Goal: Task Accomplishment & Management: Manage account settings

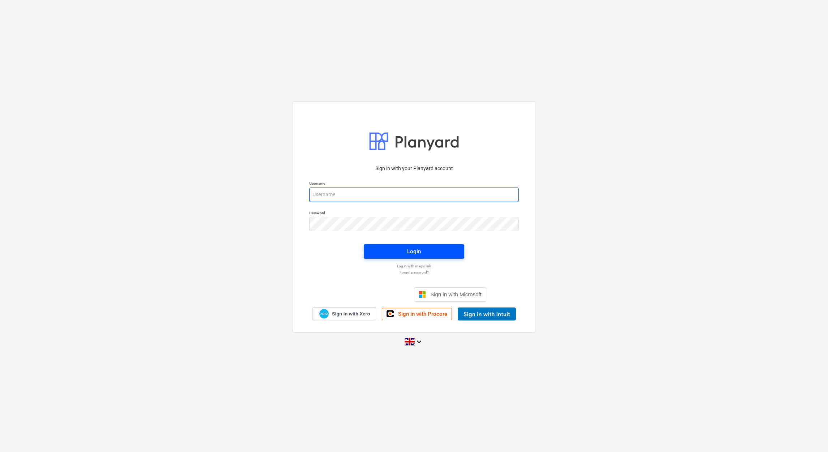
type input "accounts@matfordconstruction.co.uk"
click at [428, 250] on span "Login" at bounding box center [413, 251] width 83 height 9
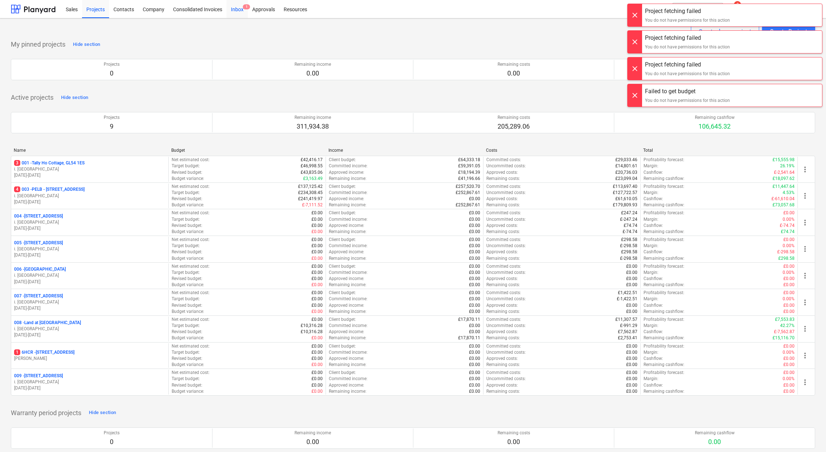
click at [237, 6] on div "Inbox 1" at bounding box center [236, 9] width 21 height 18
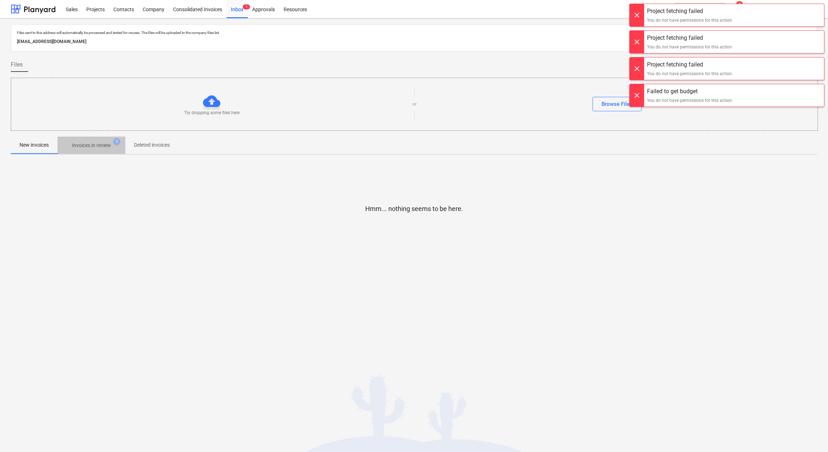
click at [98, 147] on p "Invoices in review" at bounding box center [91, 146] width 39 height 8
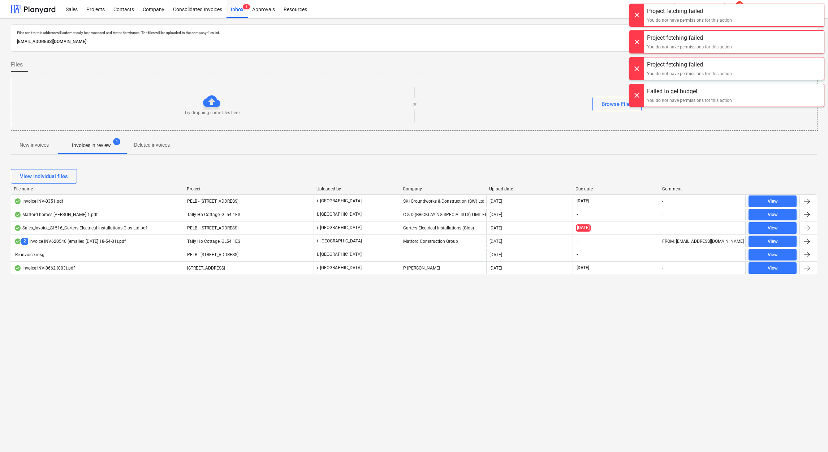
drag, startPoint x: 633, startPoint y: 15, endPoint x: 642, endPoint y: 26, distance: 13.9
click at [634, 15] on div at bounding box center [637, 15] width 14 height 22
click at [639, 16] on div at bounding box center [637, 15] width 14 height 22
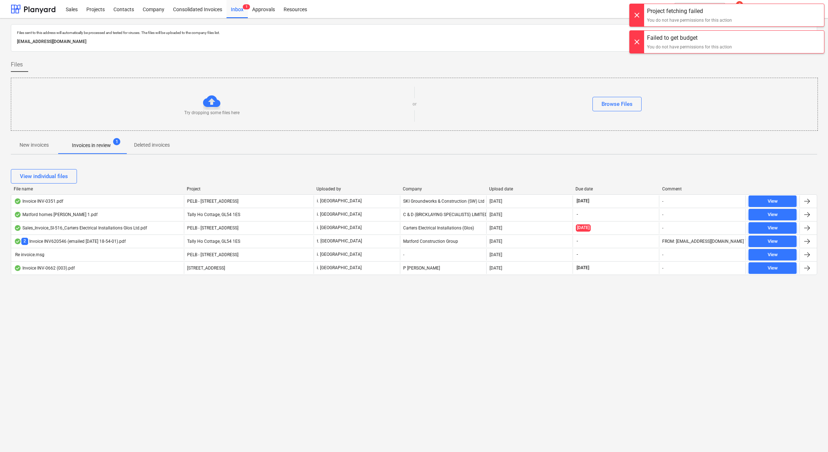
click at [634, 18] on div at bounding box center [637, 15] width 14 height 22
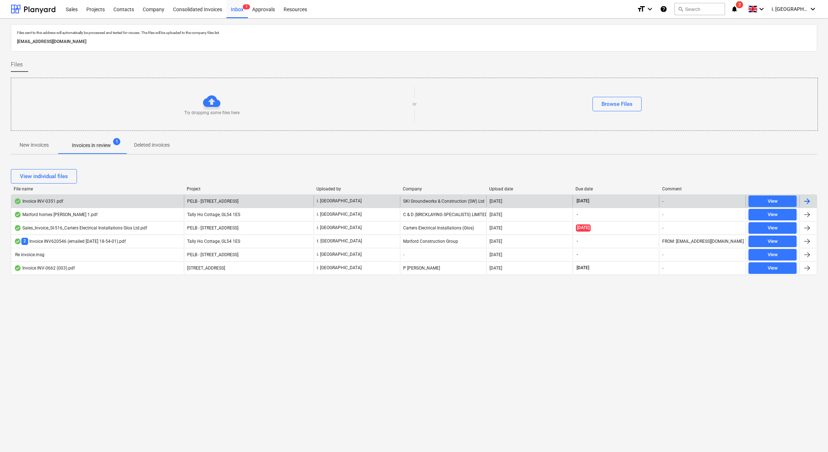
click at [101, 201] on div "Invoice INV-0351.pdf" at bounding box center [97, 201] width 173 height 12
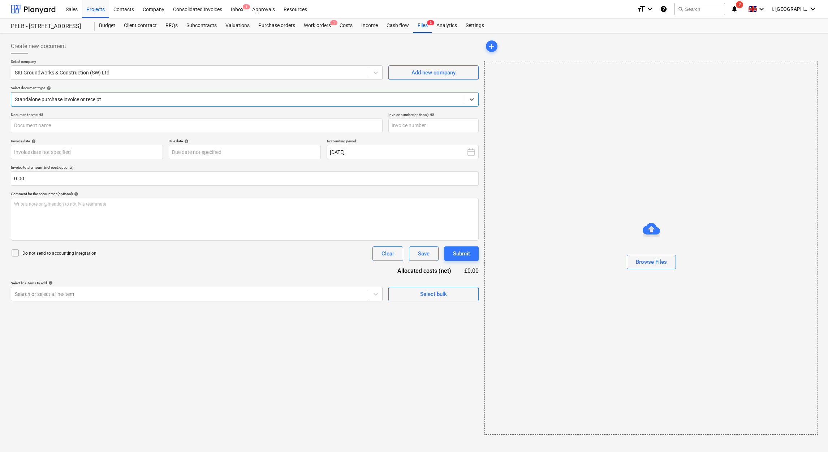
type input "INV-0351"
type input "[DATE]"
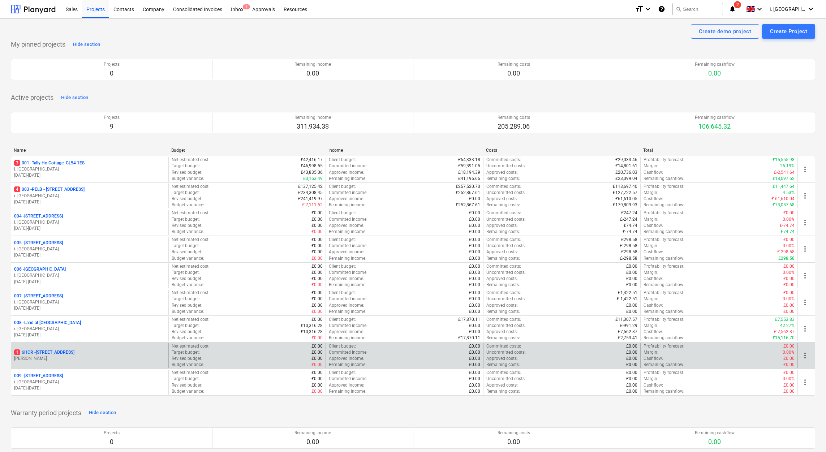
click at [102, 354] on div "1 6HCR - 6 Hatherley Court Road - Phase 2" at bounding box center [89, 352] width 151 height 6
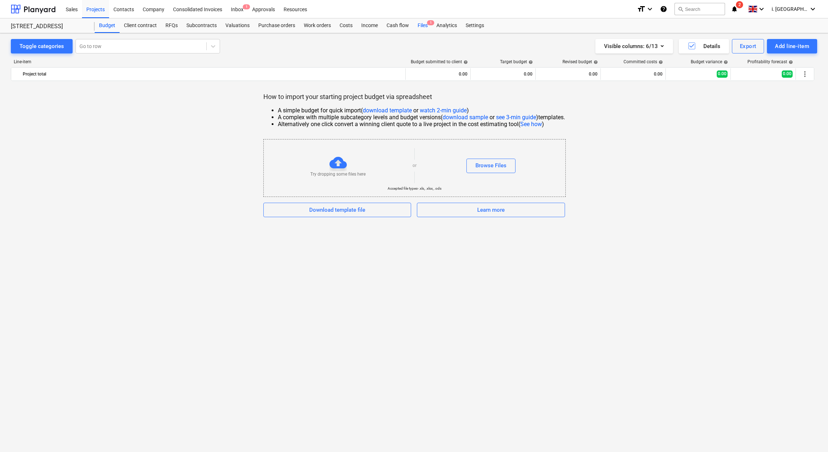
click at [424, 25] on div "Files 1" at bounding box center [422, 25] width 19 height 14
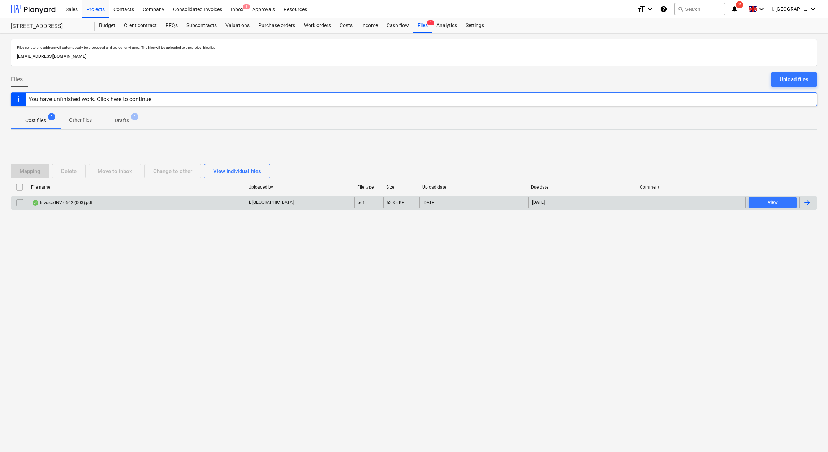
click at [13, 204] on div at bounding box center [19, 203] width 17 height 12
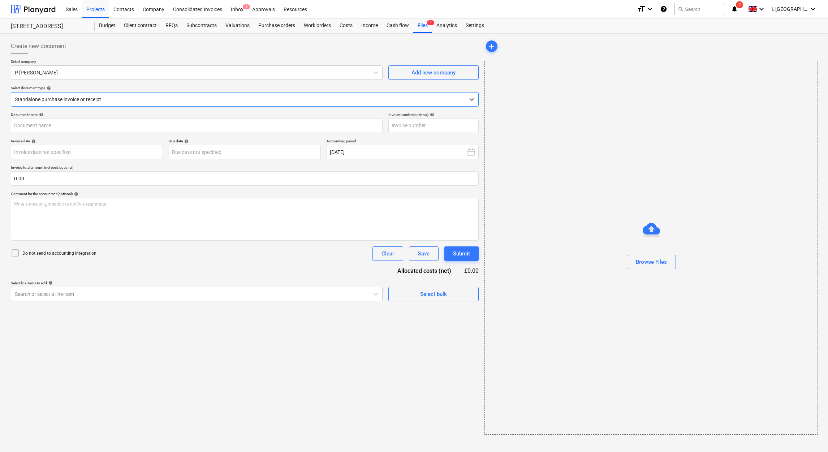
type input "INV-0662"
type input "30 Sep 2025"
type input "15 Oct 2025"
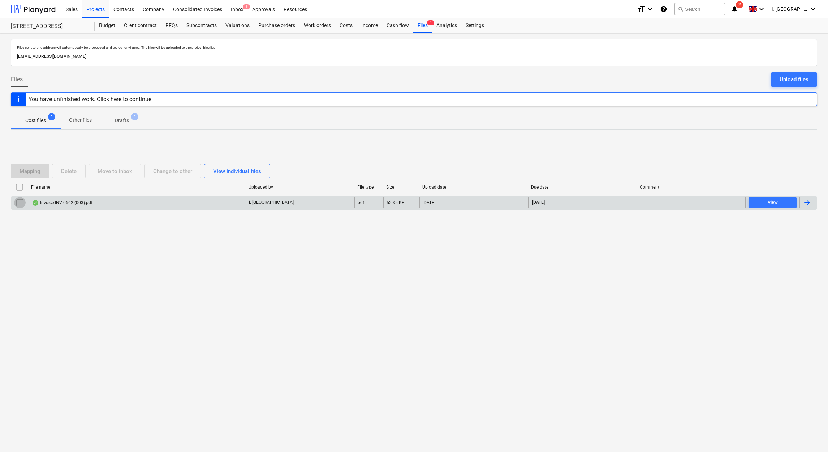
click at [17, 206] on input "checkbox" at bounding box center [20, 203] width 12 height 12
click at [68, 174] on div "Delete" at bounding box center [69, 171] width 16 height 9
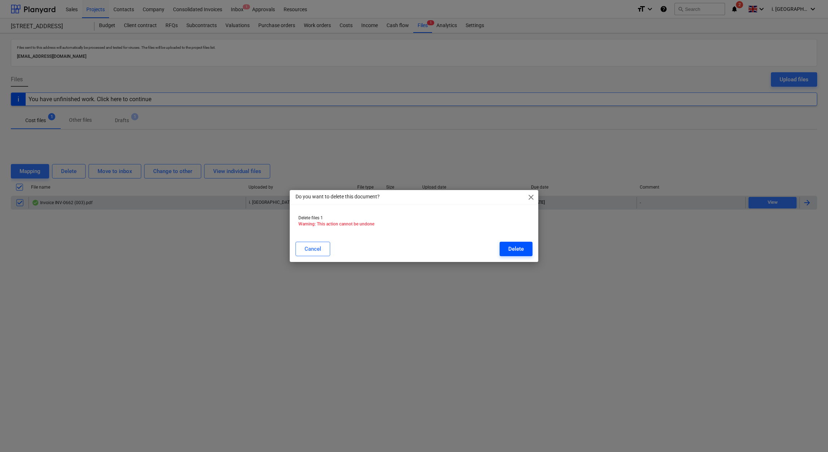
click at [523, 250] on div "Delete" at bounding box center [516, 248] width 16 height 9
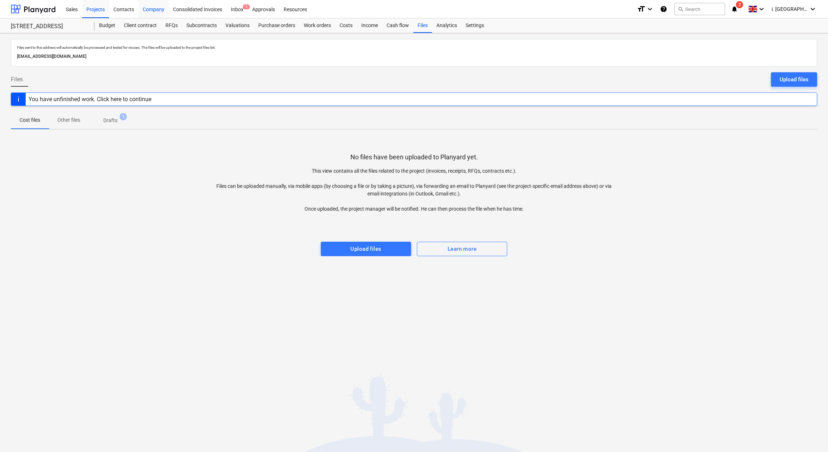
click at [146, 13] on div "Company" at bounding box center [153, 9] width 30 height 18
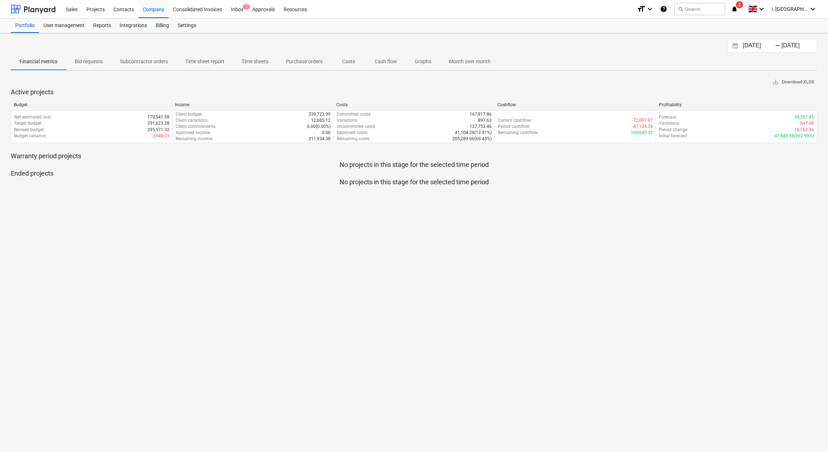
click at [206, 61] on p "Time sheet report" at bounding box center [204, 62] width 39 height 8
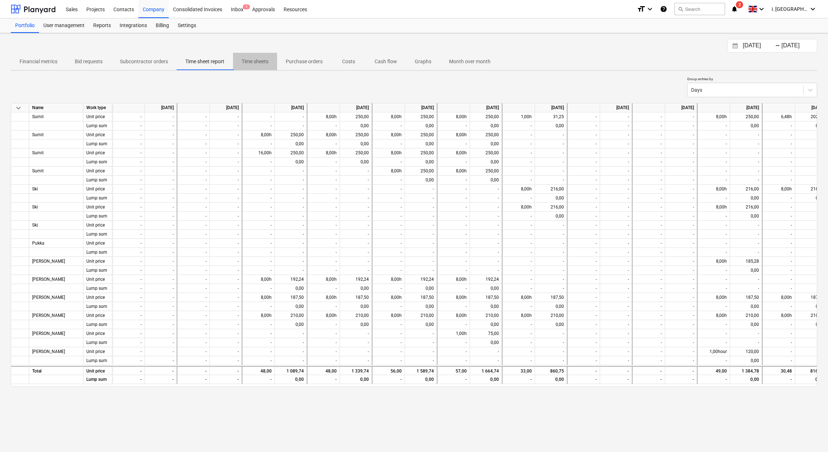
click at [257, 61] on p "Time sheets" at bounding box center [255, 62] width 27 height 8
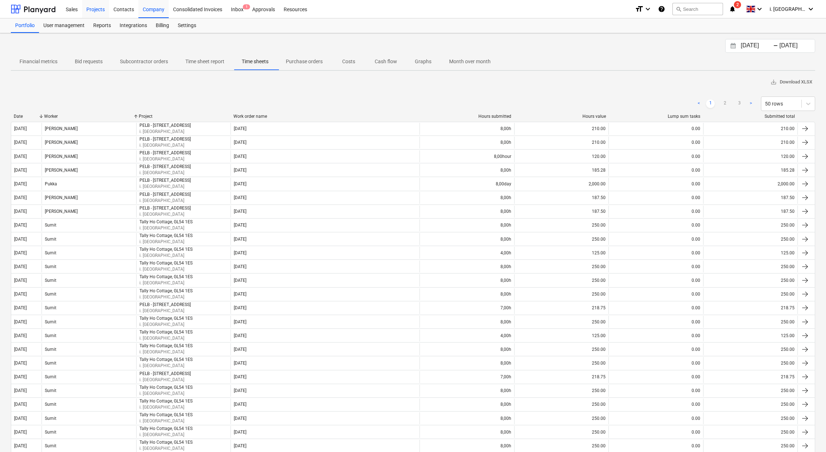
click at [92, 13] on div "Projects" at bounding box center [95, 9] width 27 height 18
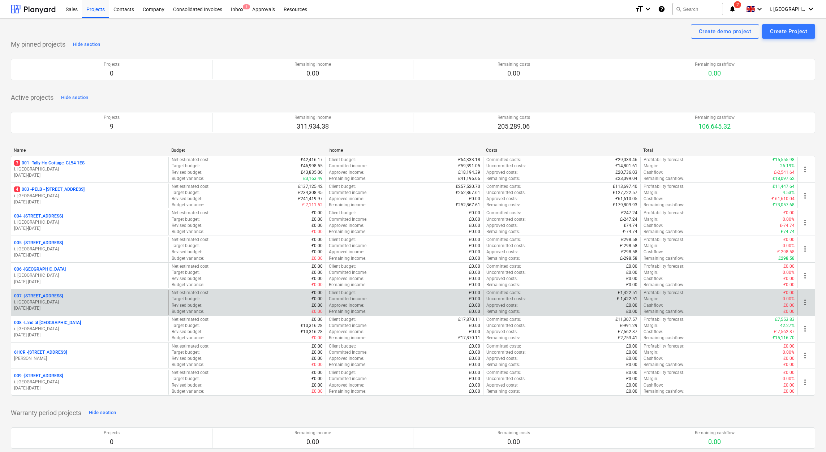
click at [91, 304] on p "i. [GEOGRAPHIC_DATA]" at bounding box center [89, 302] width 151 height 6
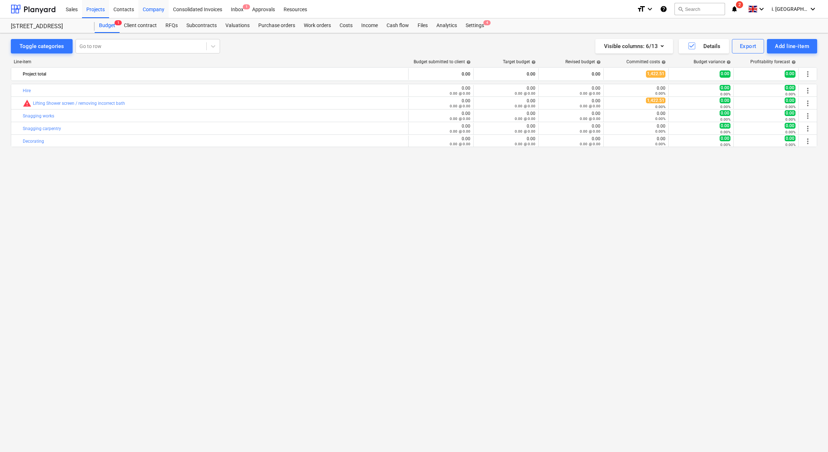
click at [159, 11] on div "Company" at bounding box center [153, 9] width 30 height 18
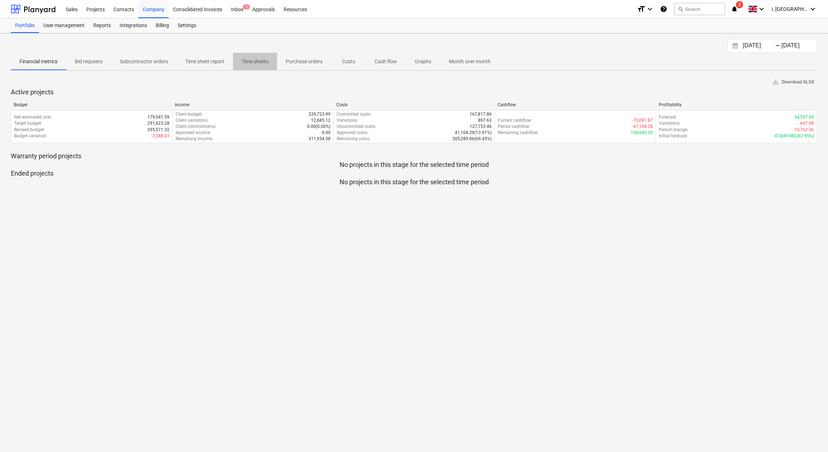
click at [266, 56] on span "Time sheets" at bounding box center [255, 62] width 44 height 12
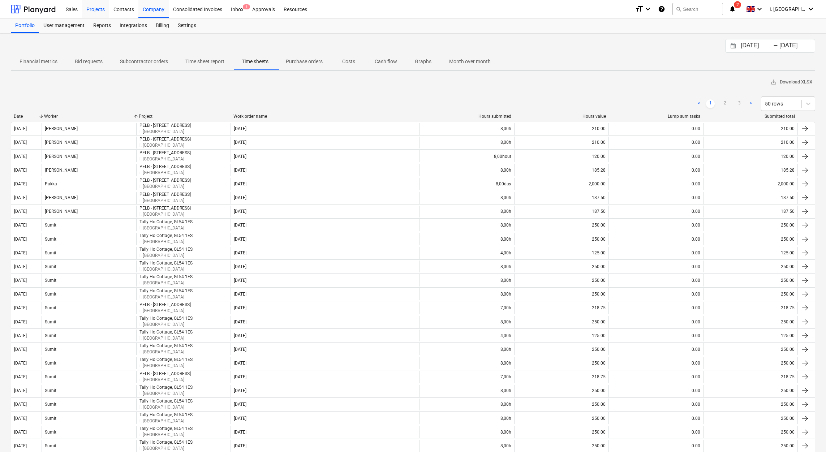
click at [96, 8] on div "Projects" at bounding box center [95, 9] width 27 height 18
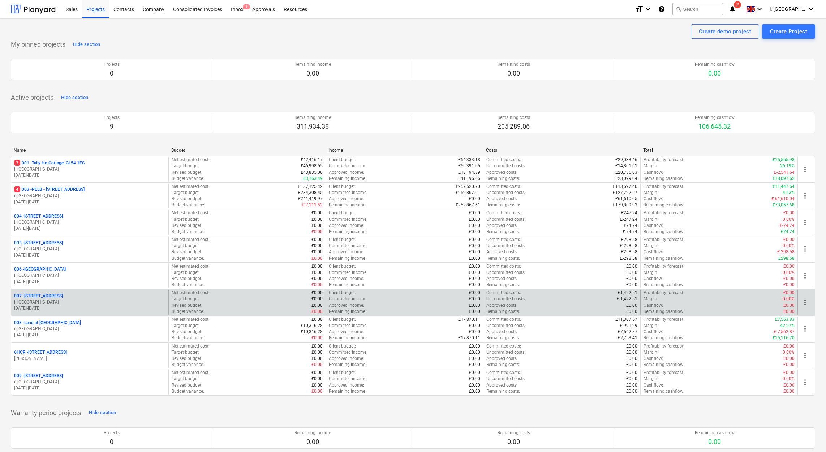
click at [88, 302] on p "i. [GEOGRAPHIC_DATA]" at bounding box center [89, 302] width 151 height 6
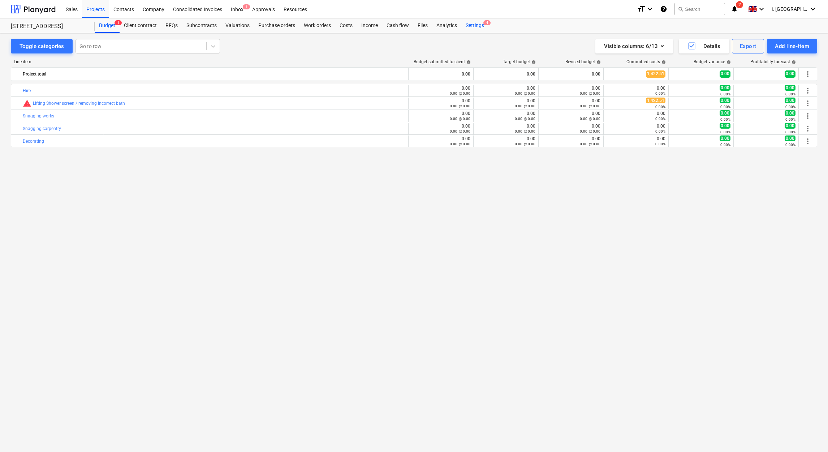
click at [469, 30] on div "Settings 4" at bounding box center [474, 25] width 27 height 14
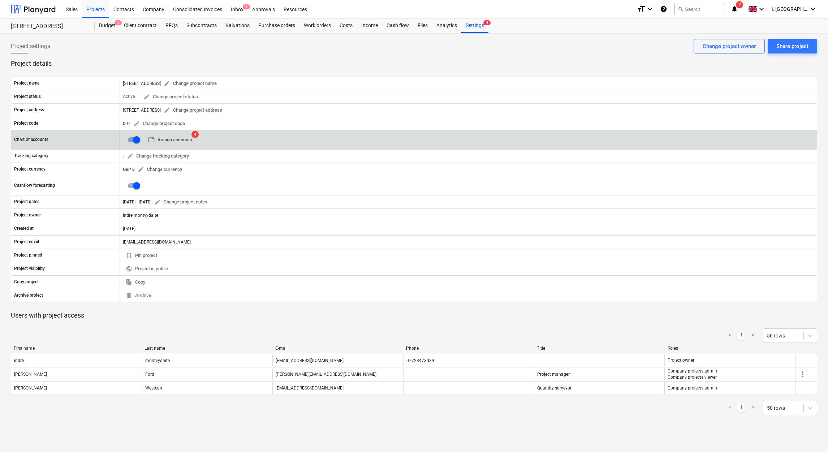
click at [164, 142] on span "table Assign accounts" at bounding box center [170, 140] width 44 height 8
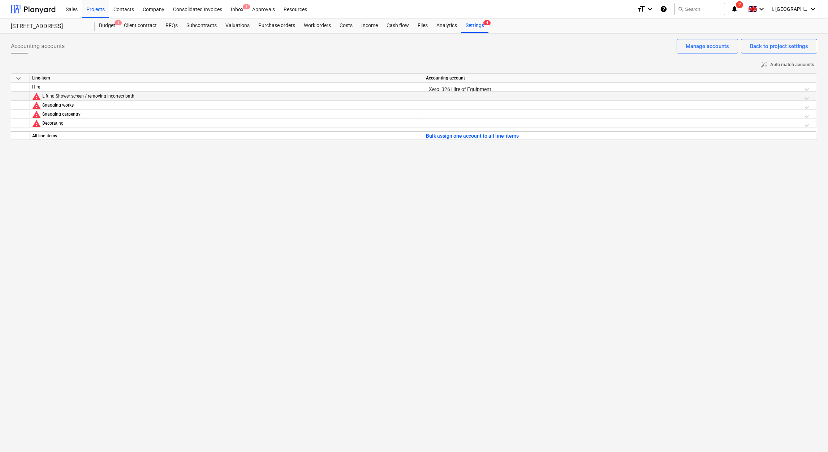
click at [445, 98] on div at bounding box center [619, 98] width 387 height 13
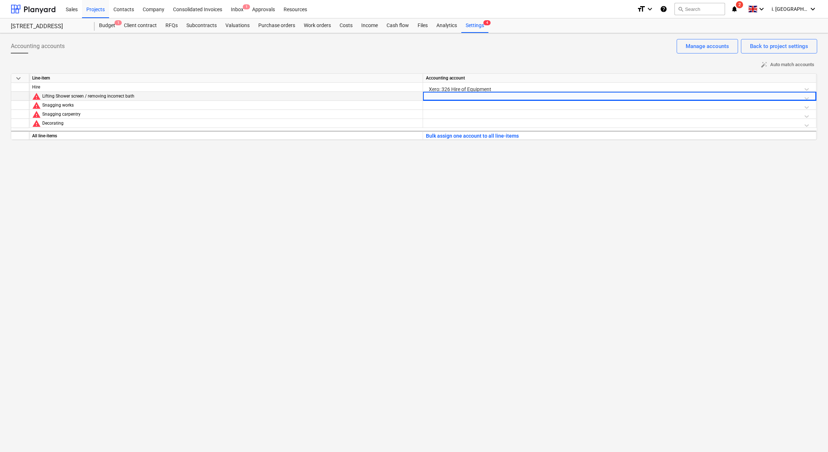
click at [445, 98] on div at bounding box center [619, 98] width 387 height 13
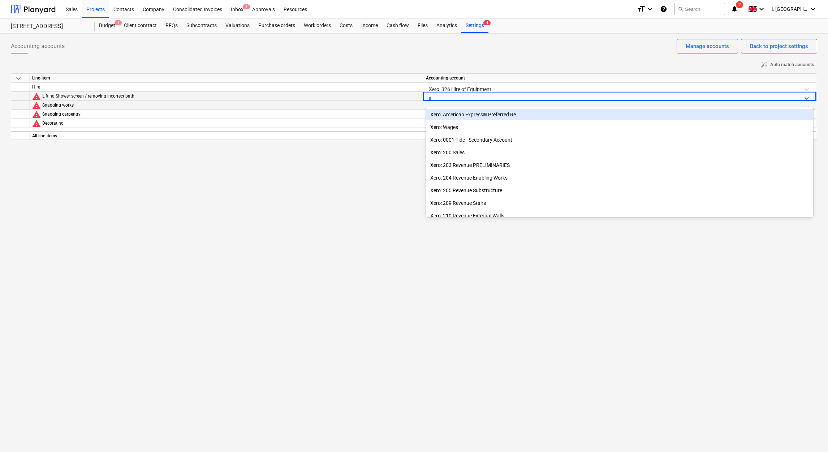
type input "sn"
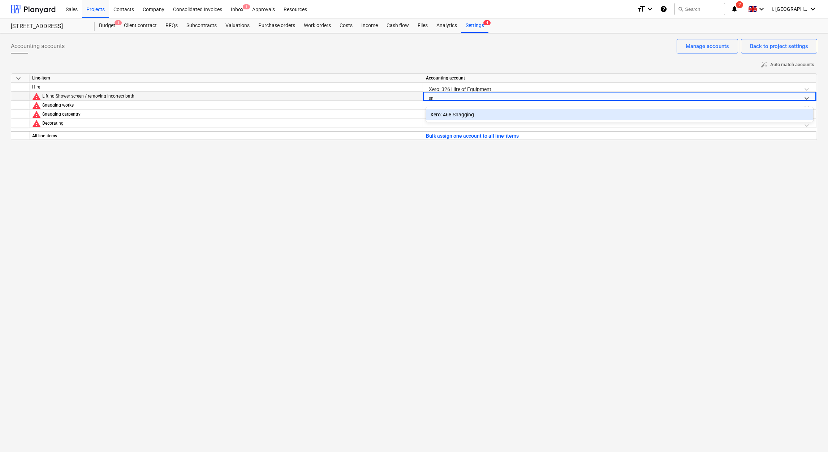
click at [466, 113] on div "Xero: 468 Snagging" at bounding box center [619, 115] width 387 height 12
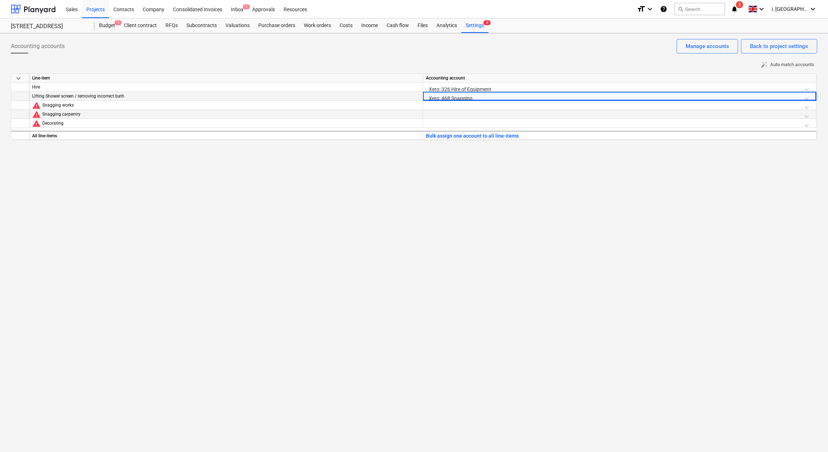
click at [451, 110] on div at bounding box center [619, 116] width 387 height 13
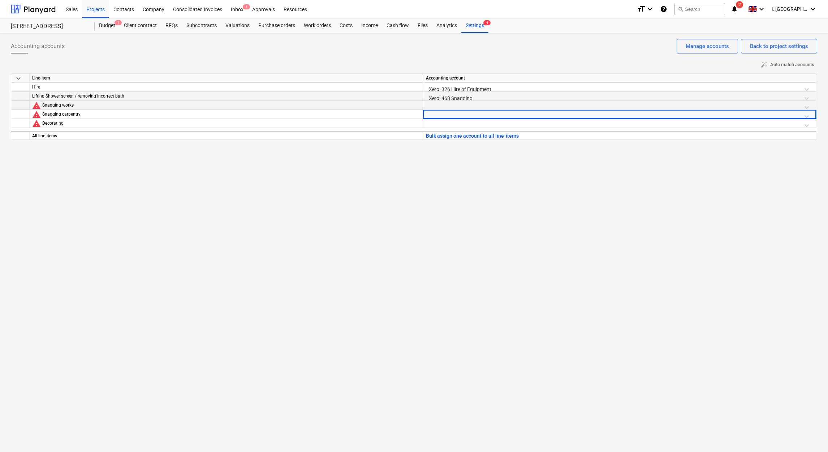
click at [451, 108] on div at bounding box center [619, 107] width 387 height 13
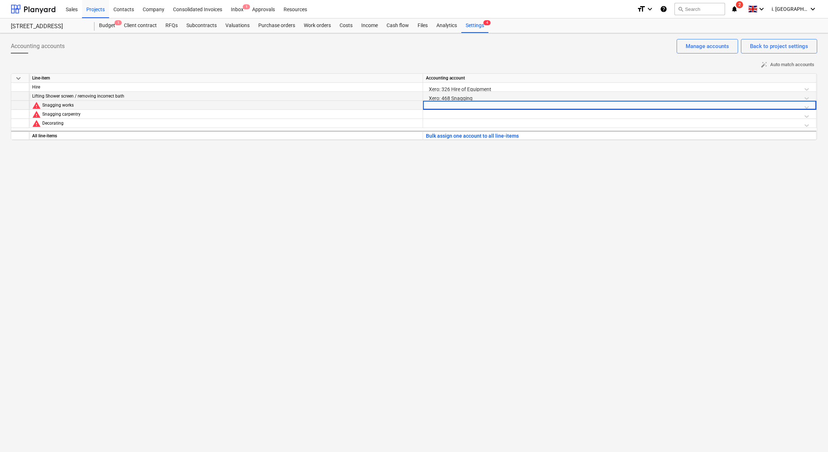
click at [451, 108] on div at bounding box center [619, 107] width 387 height 13
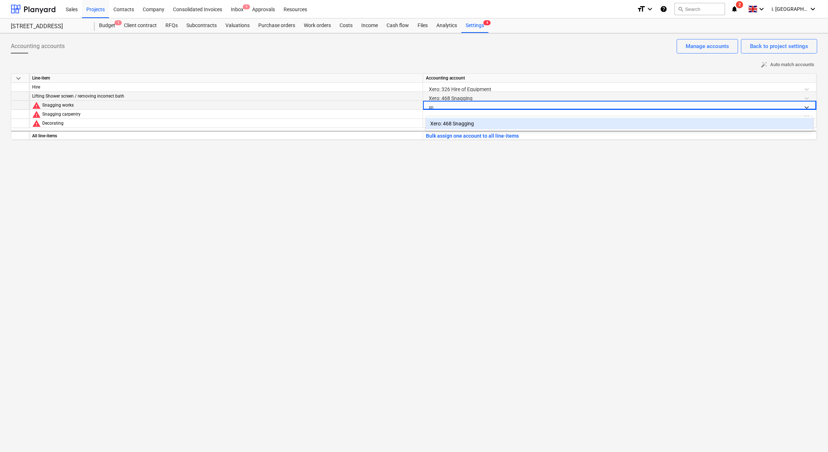
type input "sna"
click at [474, 124] on div "Xero: 468 Snagging" at bounding box center [619, 124] width 387 height 12
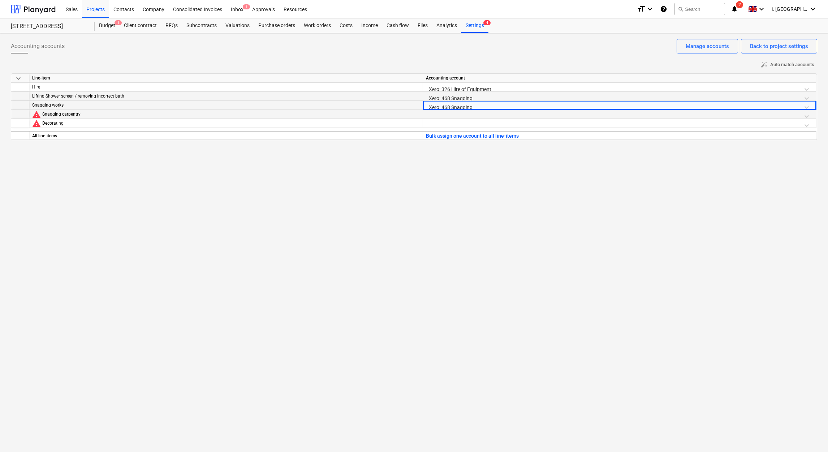
click at [454, 116] on div at bounding box center [619, 116] width 387 height 13
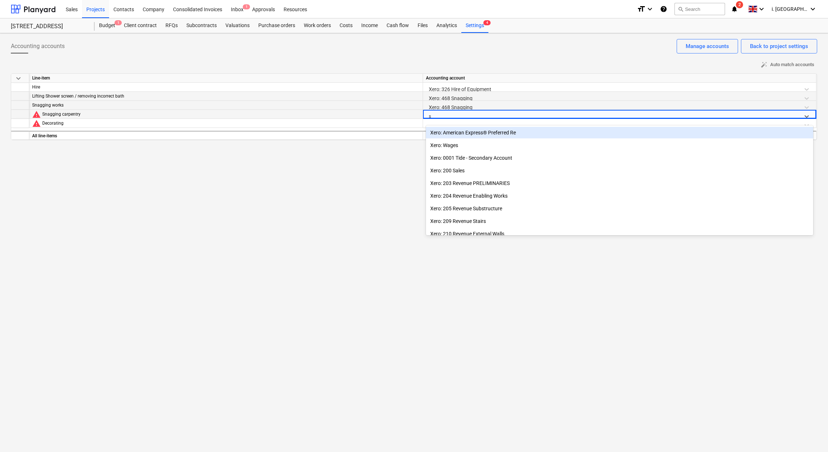
type input "sn"
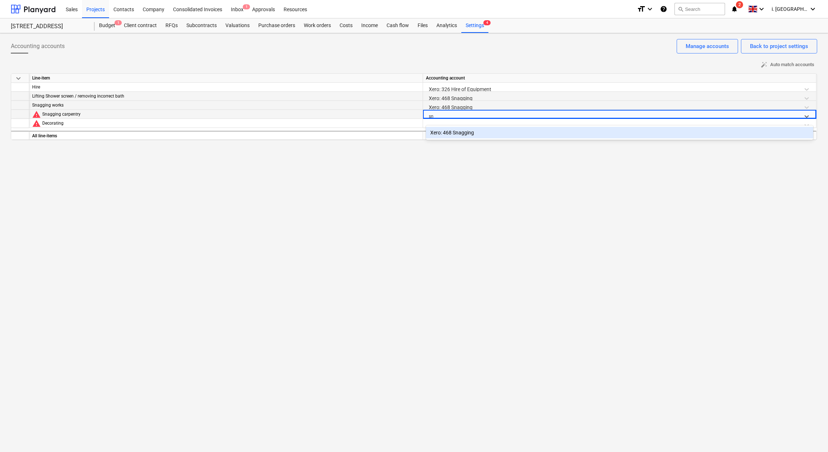
click at [463, 134] on div "Xero: 468 Snagging" at bounding box center [619, 133] width 387 height 12
click at [446, 124] on div at bounding box center [619, 125] width 387 height 13
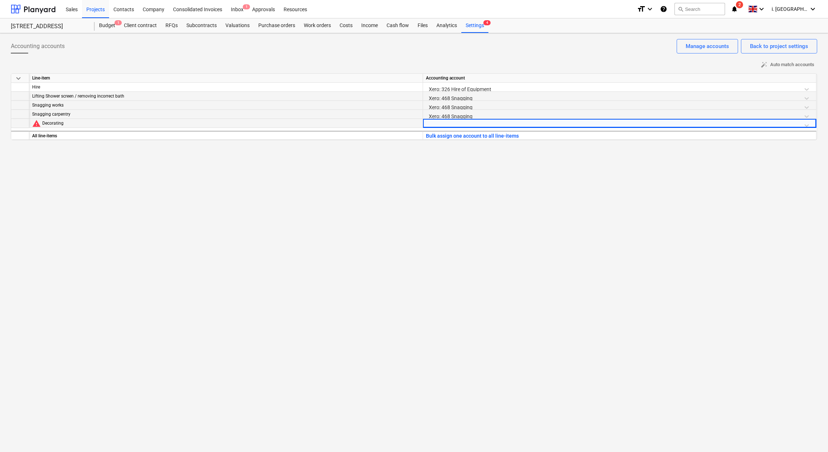
click at [448, 126] on div at bounding box center [619, 125] width 387 height 13
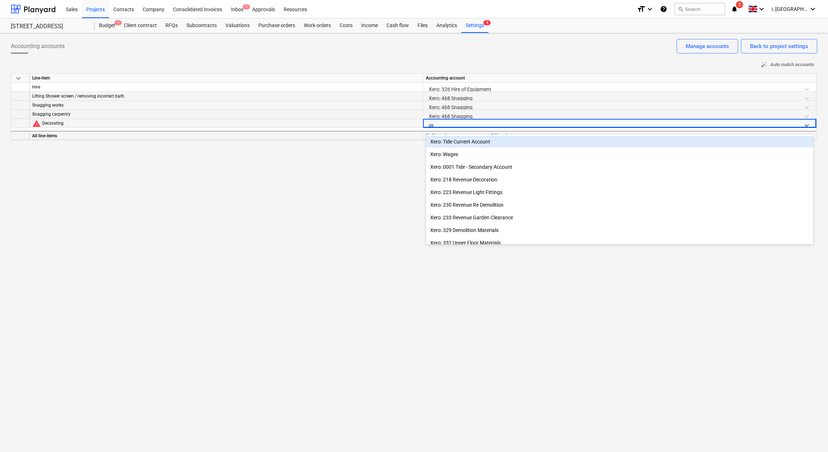
type input "dec"
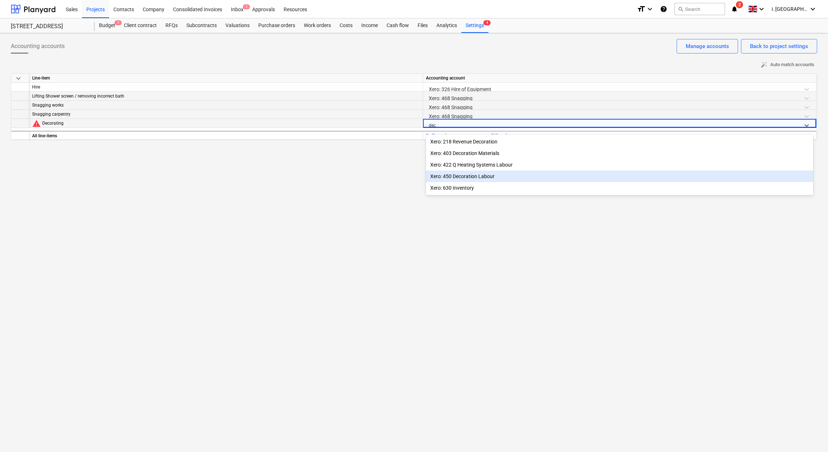
click at [487, 178] on div "Xero: 450 Decoration Labour" at bounding box center [619, 176] width 387 height 12
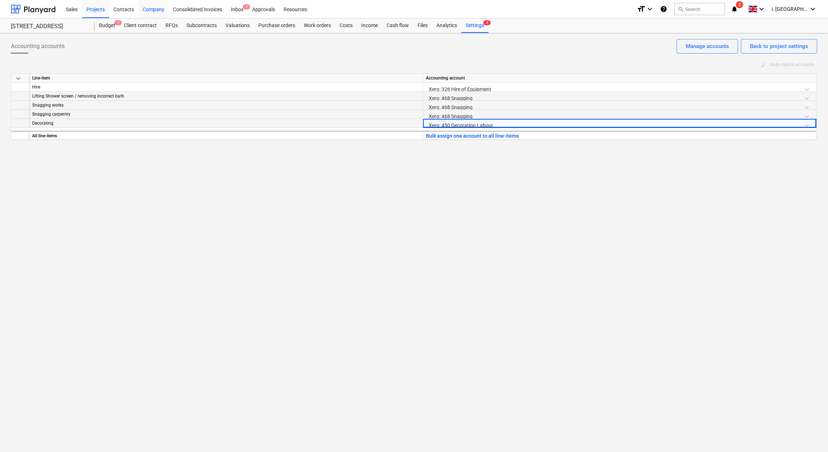
click at [161, 4] on div "Company" at bounding box center [153, 9] width 30 height 18
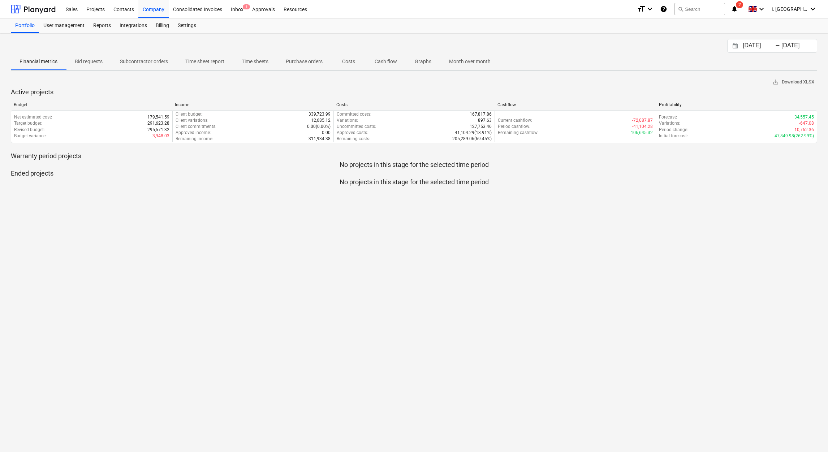
click at [263, 61] on p "Time sheets" at bounding box center [255, 62] width 27 height 8
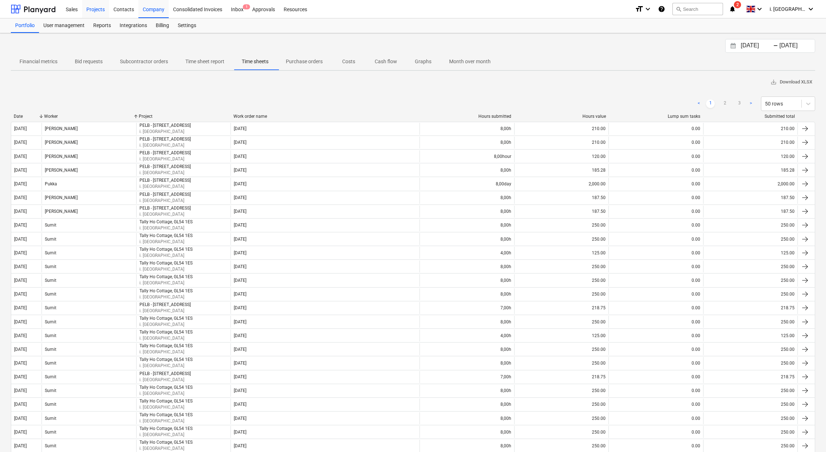
click at [99, 7] on div "Projects" at bounding box center [95, 9] width 27 height 18
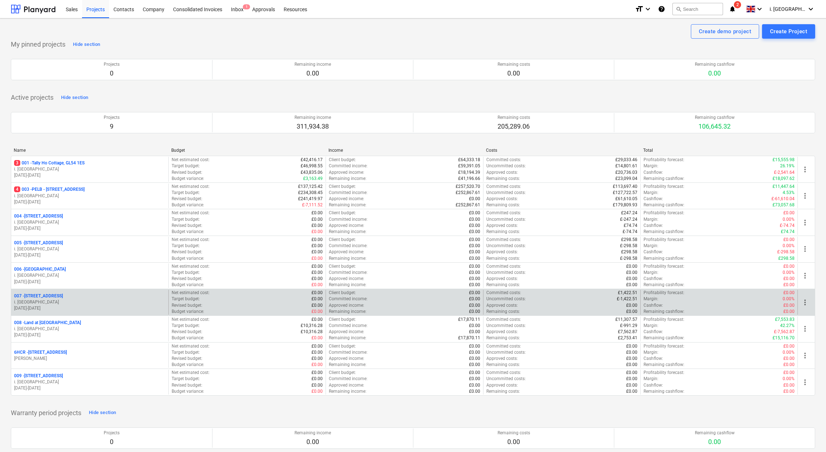
click at [114, 310] on p "01.09.2025 - 30.11.2025" at bounding box center [89, 308] width 151 height 6
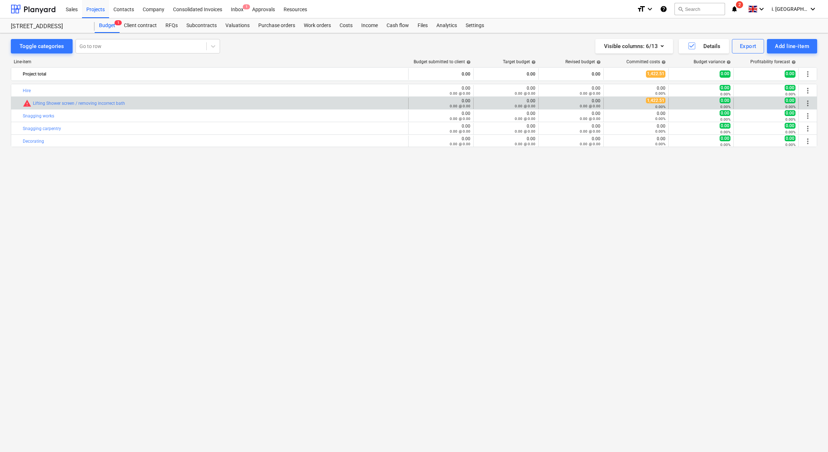
click at [651, 106] on div "0.00%" at bounding box center [635, 106] width 59 height 5
click at [103, 104] on link "Lifting Shower screen / removing incorrect bath" at bounding box center [79, 103] width 92 height 5
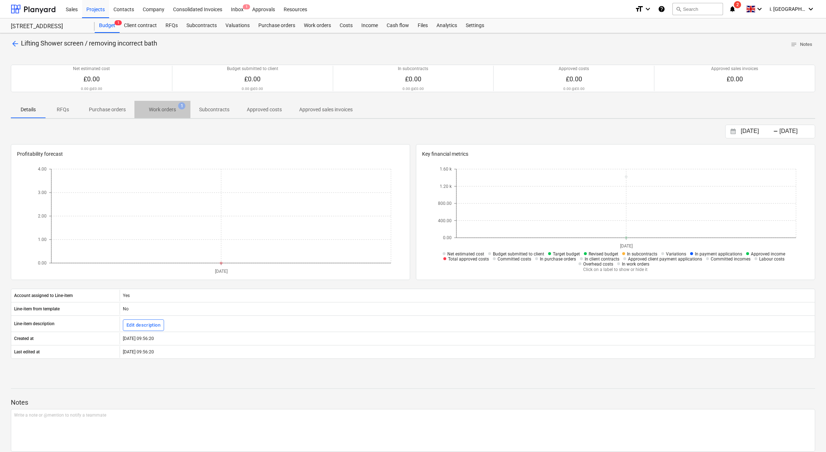
click at [157, 113] on span "Work orders 1" at bounding box center [162, 109] width 56 height 13
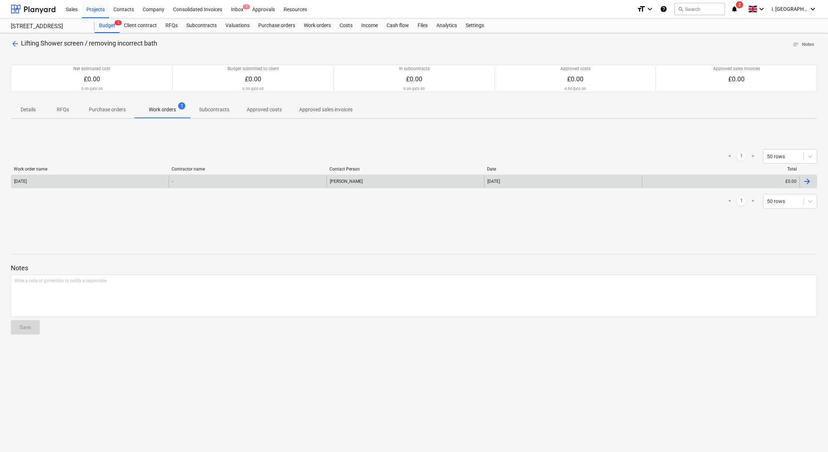
click at [113, 181] on div "Monday 13th October 2025" at bounding box center [89, 182] width 157 height 12
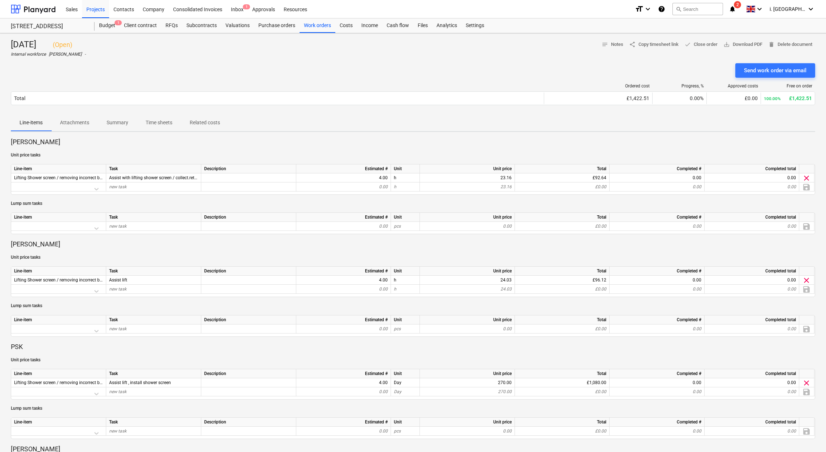
scroll to position [299, 0]
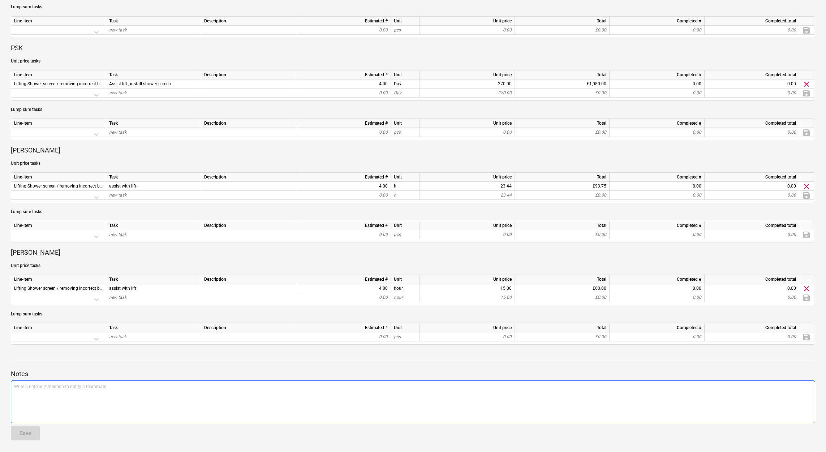
click at [482, 405] on div "Write a note or @mention to notify a teammate ﻿" at bounding box center [413, 401] width 804 height 43
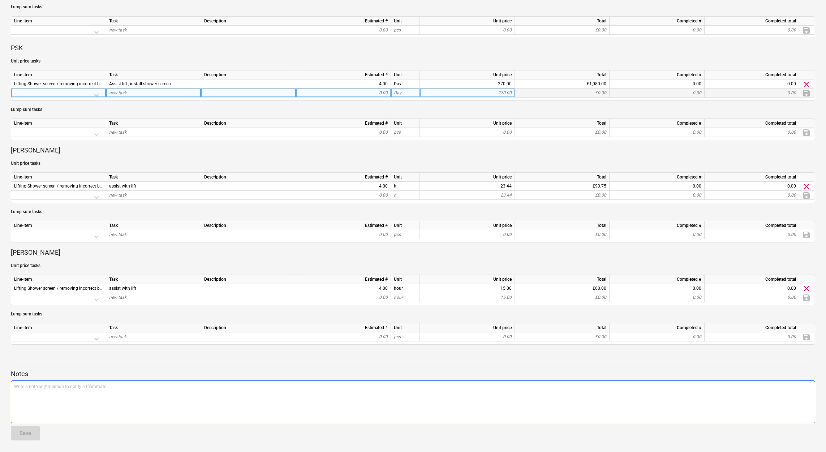
scroll to position [0, 0]
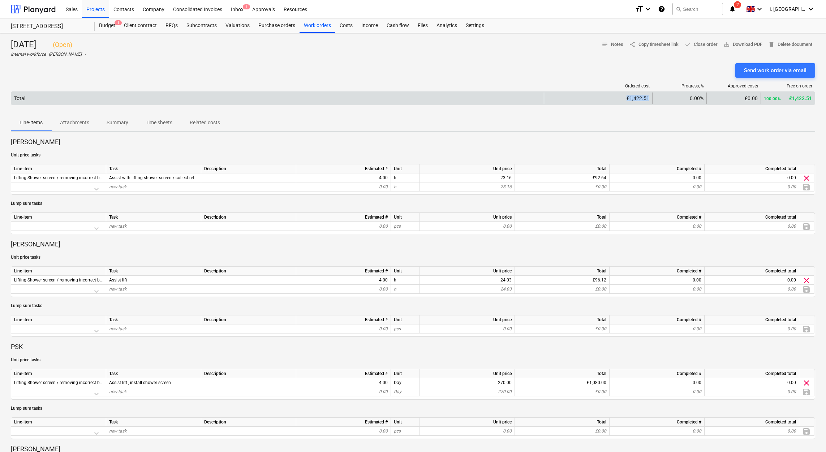
drag, startPoint x: 611, startPoint y: 99, endPoint x: 649, endPoint y: 100, distance: 38.3
click at [649, 100] on div "£1,422.51" at bounding box center [598, 98] width 108 height 12
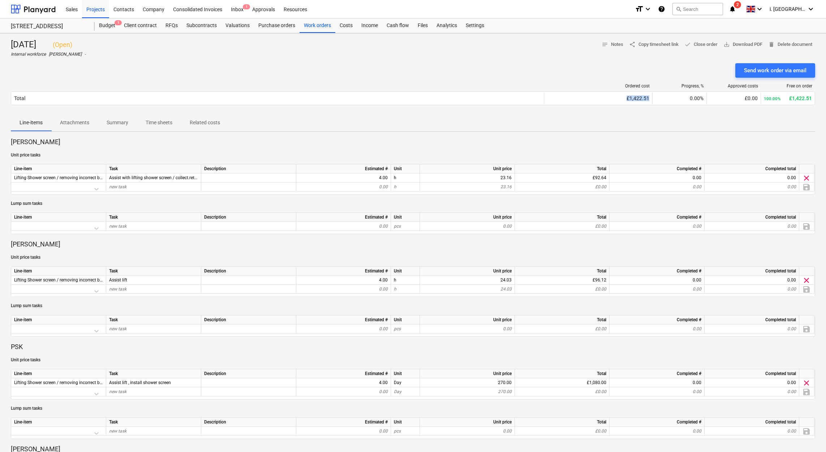
copy div "£1,422.51"
click at [311, 26] on div "Work orders" at bounding box center [317, 25] width 36 height 14
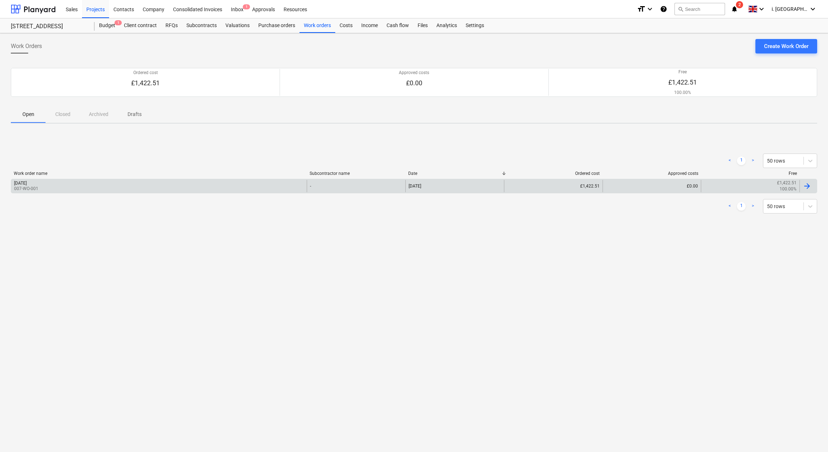
click at [27, 182] on div "Monday 13th October 2025" at bounding box center [20, 183] width 13 height 5
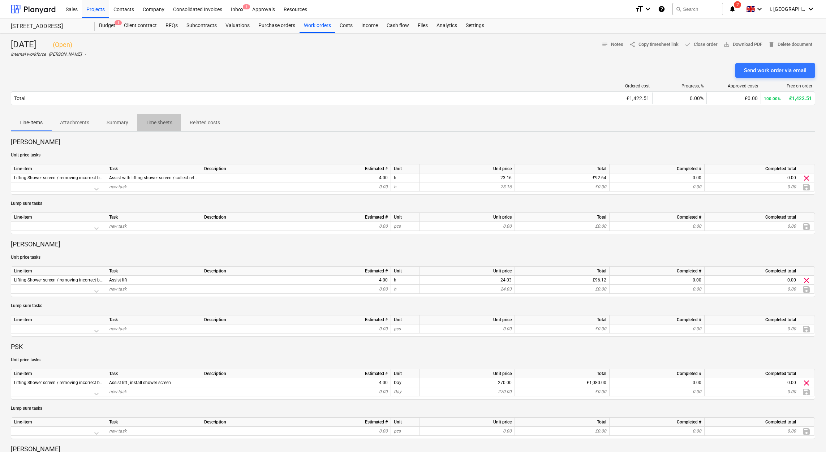
click at [167, 124] on p "Time sheets" at bounding box center [159, 123] width 27 height 8
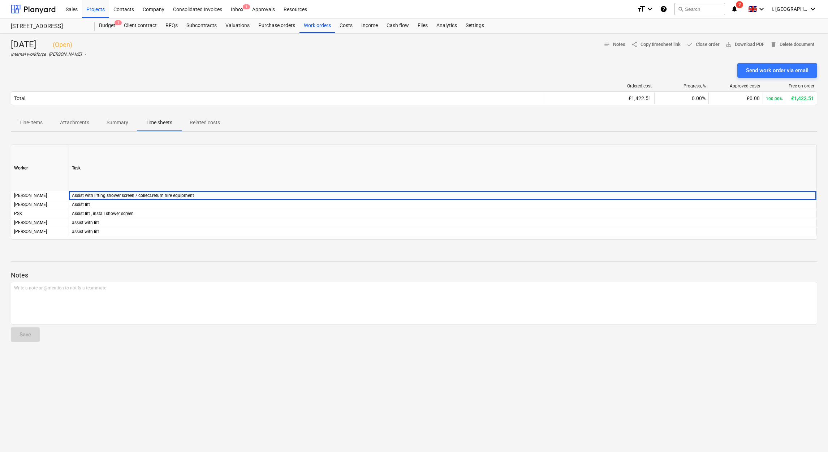
click at [117, 122] on p "Summary" at bounding box center [118, 123] width 22 height 8
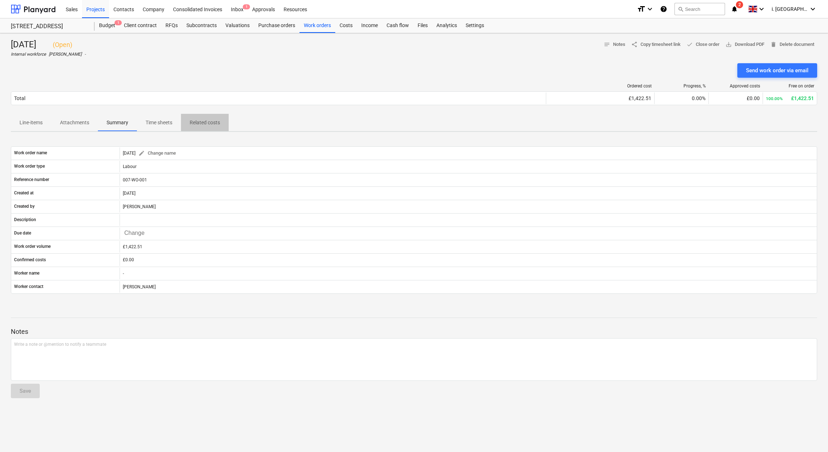
click at [214, 124] on p "Related costs" at bounding box center [205, 123] width 30 height 8
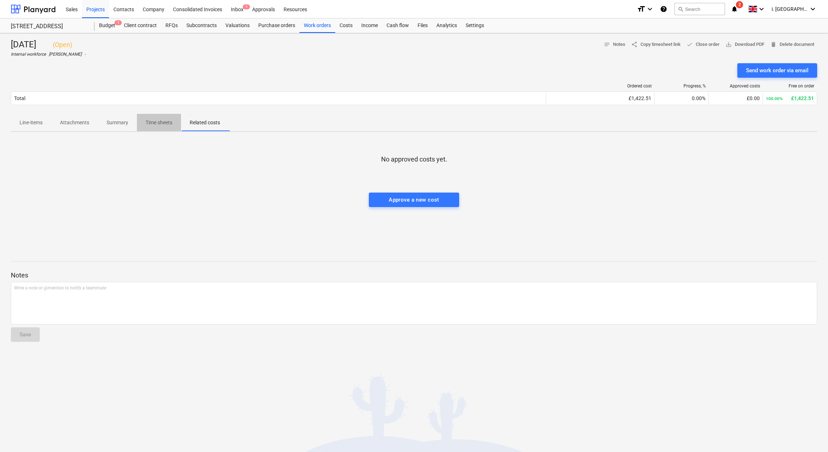
click at [161, 124] on p "Time sheets" at bounding box center [159, 123] width 27 height 8
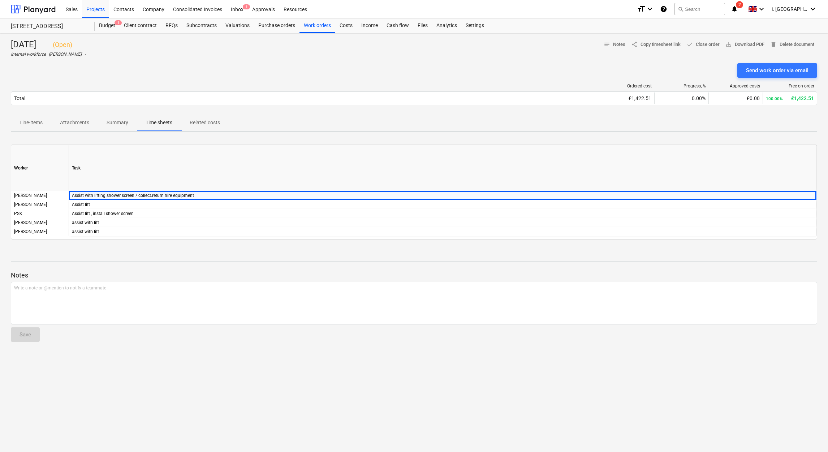
click at [120, 121] on p "Summary" at bounding box center [118, 123] width 22 height 8
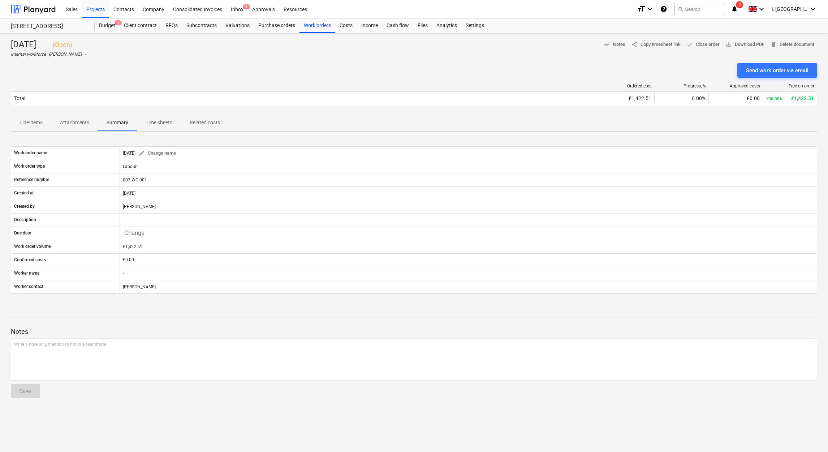
click at [77, 124] on p "Attachments" at bounding box center [74, 123] width 29 height 8
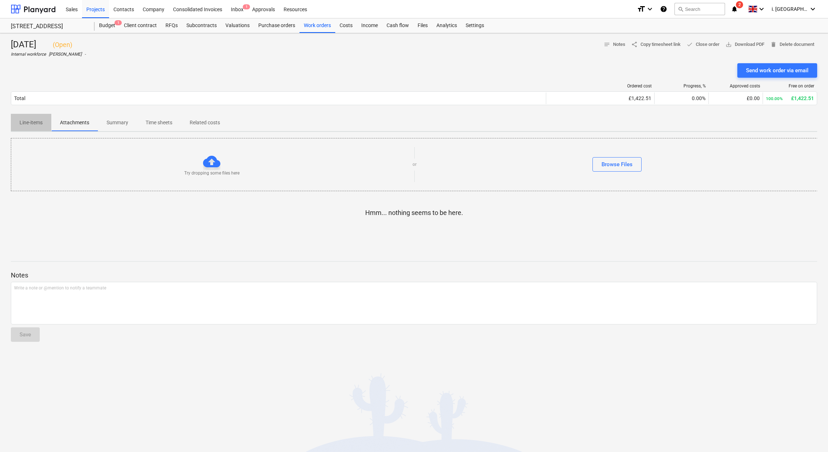
click at [40, 128] on span "Line-items" at bounding box center [31, 123] width 40 height 12
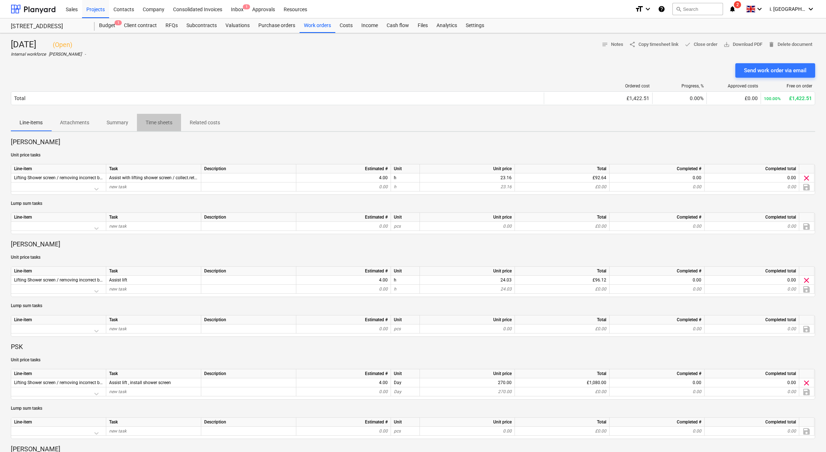
click at [148, 124] on p "Time sheets" at bounding box center [159, 123] width 27 height 8
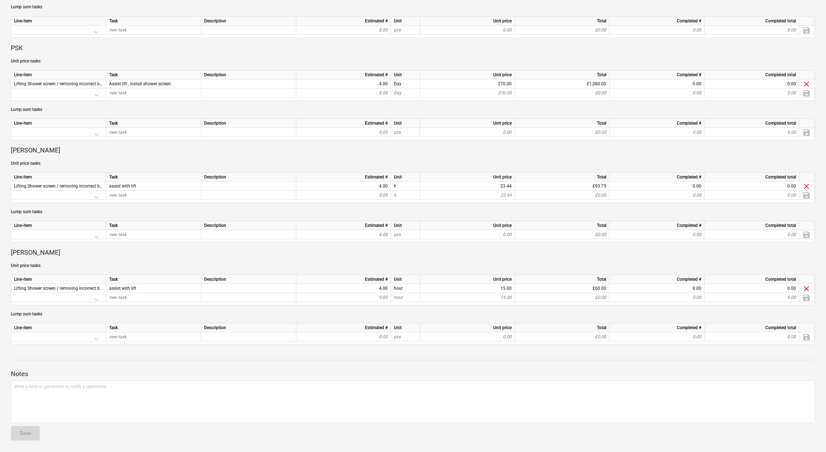
click at [267, 377] on p "Notes" at bounding box center [413, 374] width 804 height 9
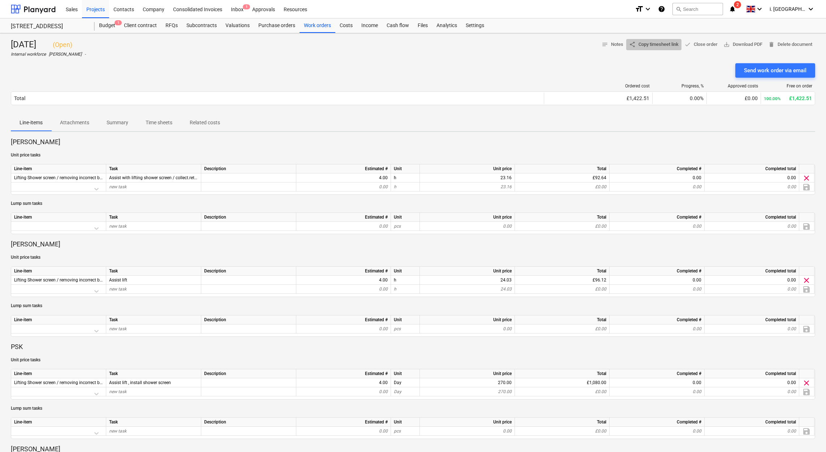
click at [639, 45] on span "share Copy timesheet link" at bounding box center [653, 44] width 49 height 8
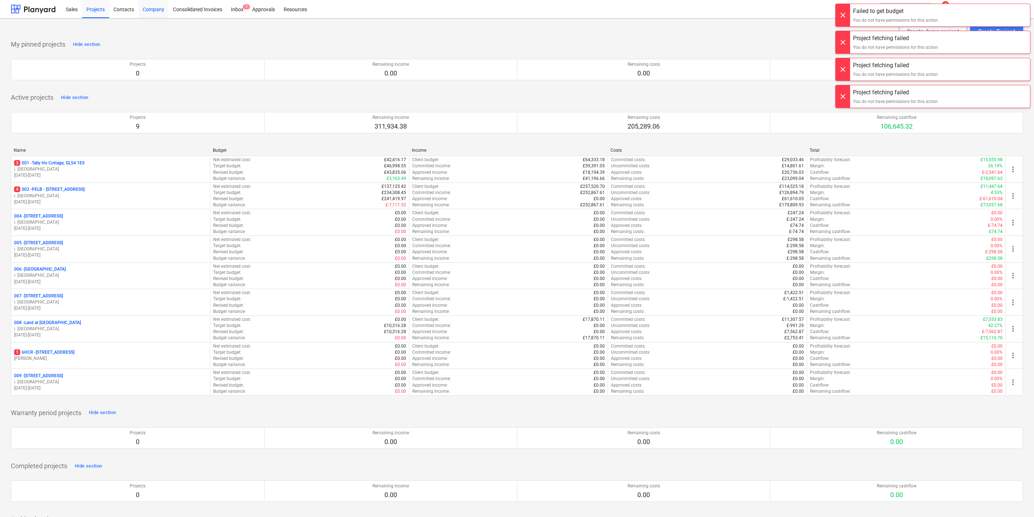
click at [150, 10] on div "Company" at bounding box center [153, 9] width 30 height 18
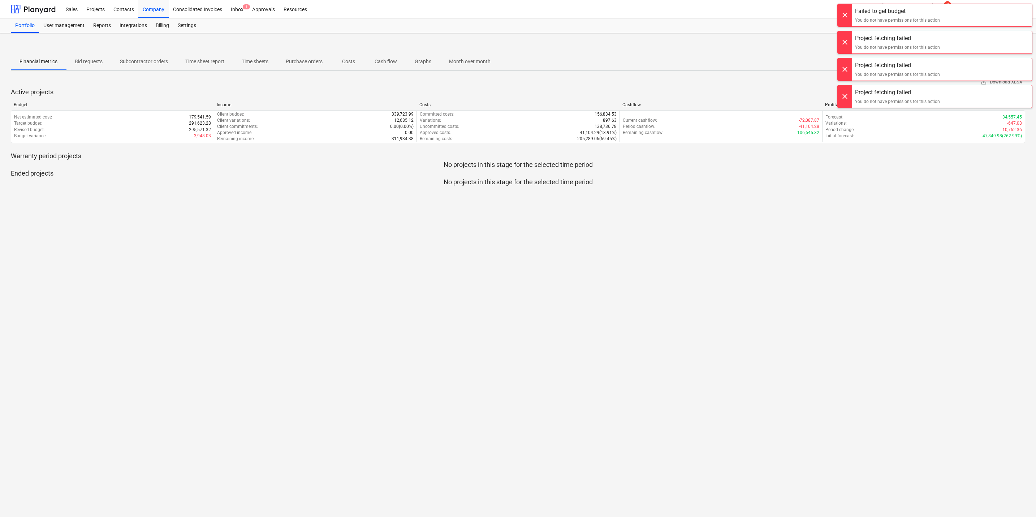
click at [244, 60] on p "Time sheets" at bounding box center [255, 62] width 27 height 8
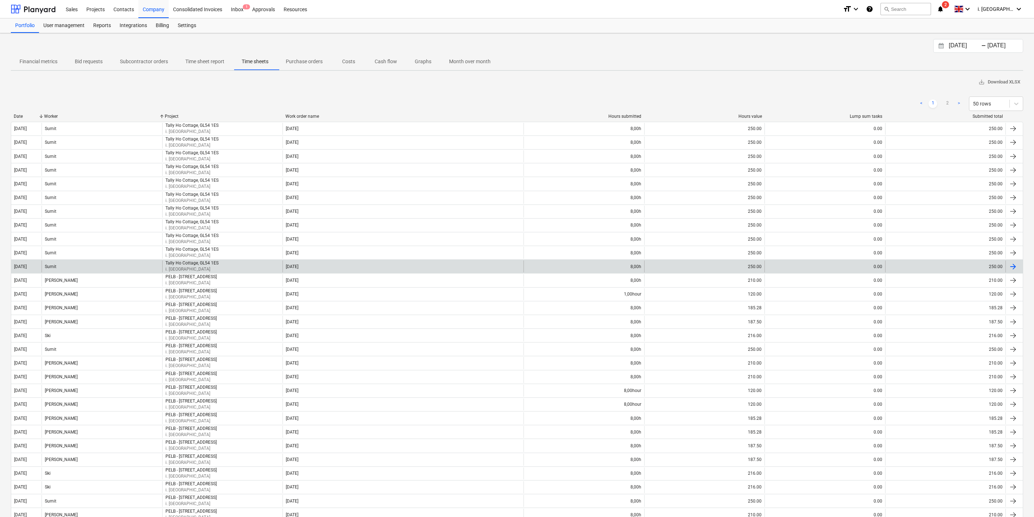
scroll to position [362, 0]
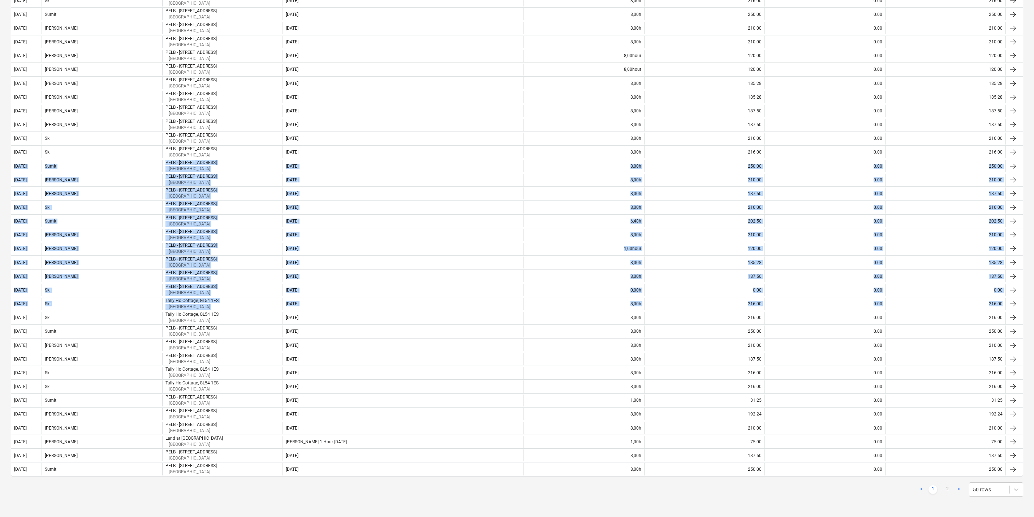
drag, startPoint x: 1033, startPoint y: 284, endPoint x: 1037, endPoint y: 142, distance: 142.4
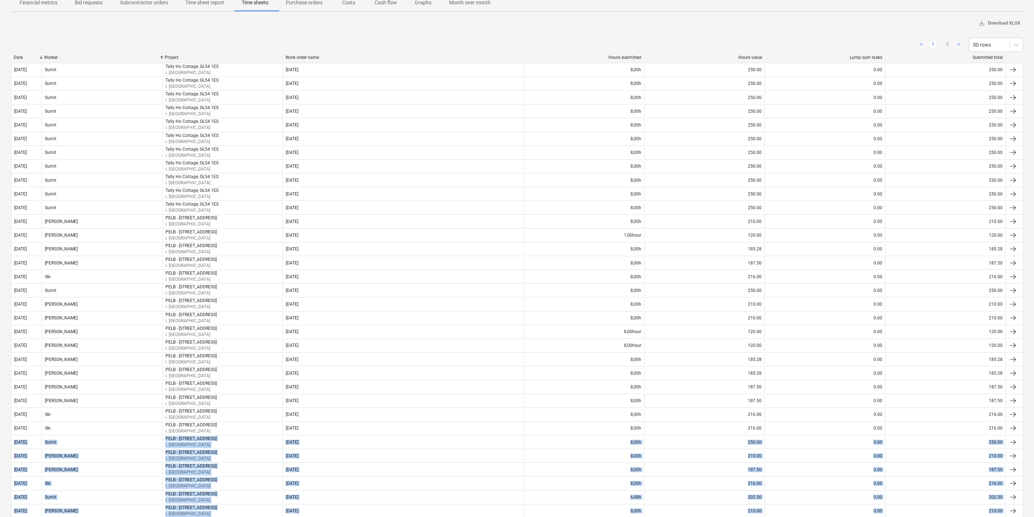
scroll to position [27, 0]
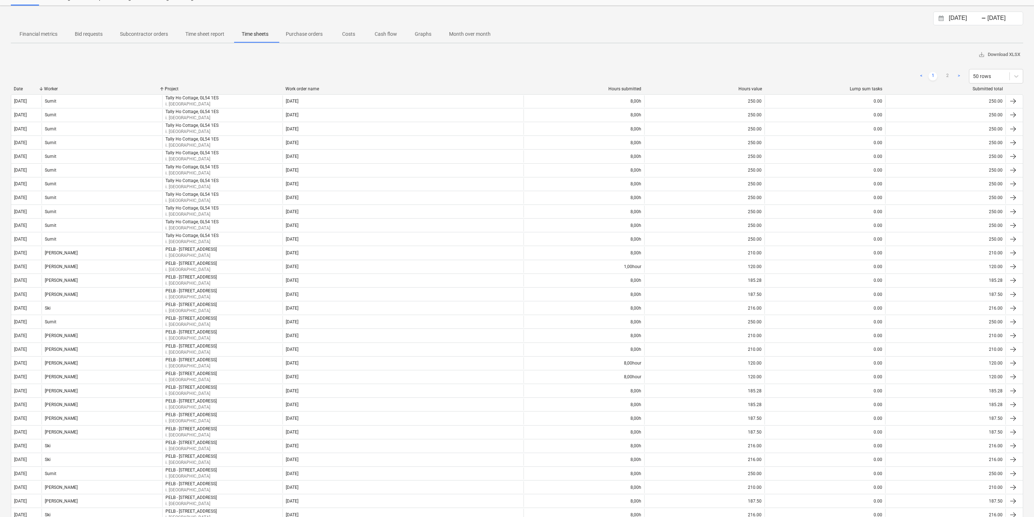
click at [196, 69] on div "< 1 2 > 50 rows" at bounding box center [517, 76] width 1012 height 14
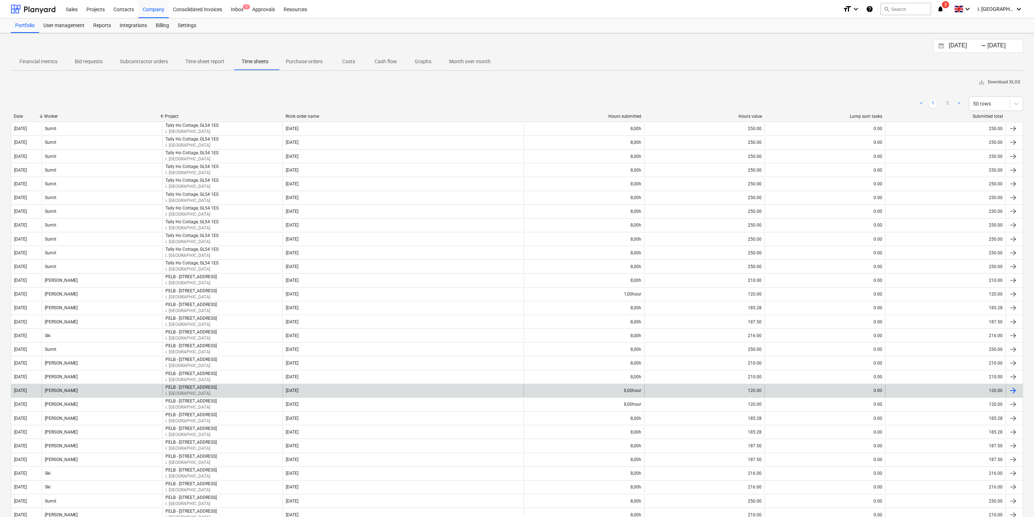
scroll to position [362, 0]
